Goal: Task Accomplishment & Management: Complete application form

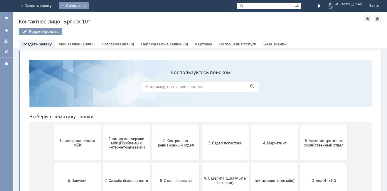
click at [89, 8] on div "Создать" at bounding box center [74, 5] width 30 height 7
click at [105, 19] on link "Заявка" at bounding box center [82, 17] width 45 height 7
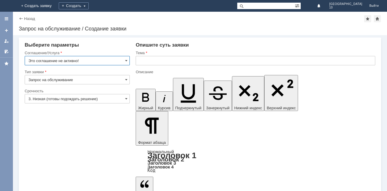
click at [123, 60] on input "Это соглашение не активно!" at bounding box center [77, 60] width 105 height 9
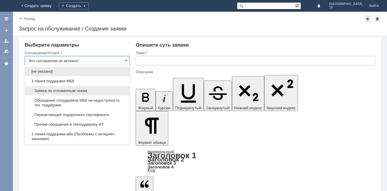
click at [91, 92] on span "Заявка по отложенным чекам" at bounding box center [77, 91] width 98 height 5
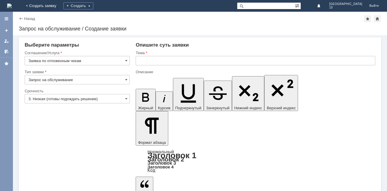
type input "Заявка по отложенным чекам"
click at [129, 100] on input "3. Низкая (готовы подождать решение)" at bounding box center [77, 98] width 105 height 9
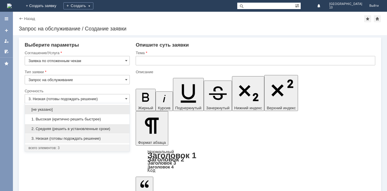
click at [99, 130] on span "2. Средняя (решить в установленные сроки)" at bounding box center [77, 129] width 98 height 5
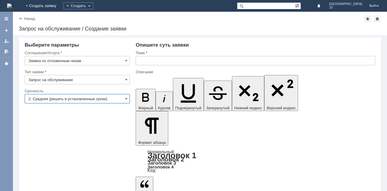
type input "2. Средняя (решить в установленные сроки)"
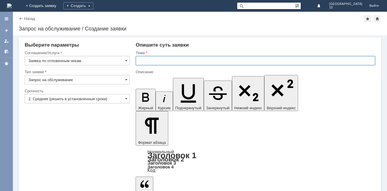
click at [161, 61] on input "text" at bounding box center [256, 60] width 240 height 9
type input "ОТложенный чек Брянск 10"
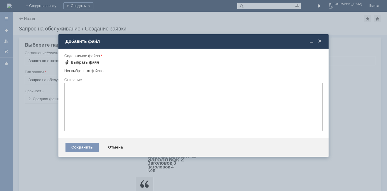
click at [82, 63] on div "Выбрать файл" at bounding box center [85, 62] width 28 height 5
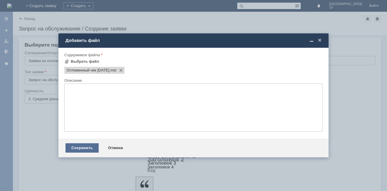
click at [86, 147] on div "Сохранить" at bounding box center [81, 148] width 33 height 9
